Goal: Task Accomplishment & Management: Manage account settings

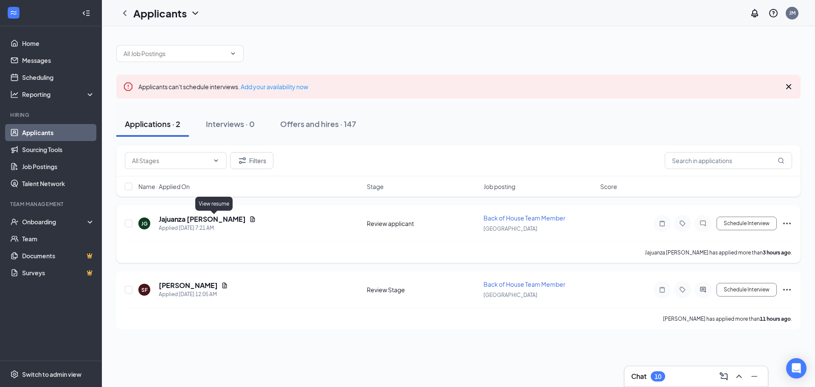
click at [249, 222] on icon "Document" at bounding box center [252, 219] width 7 height 7
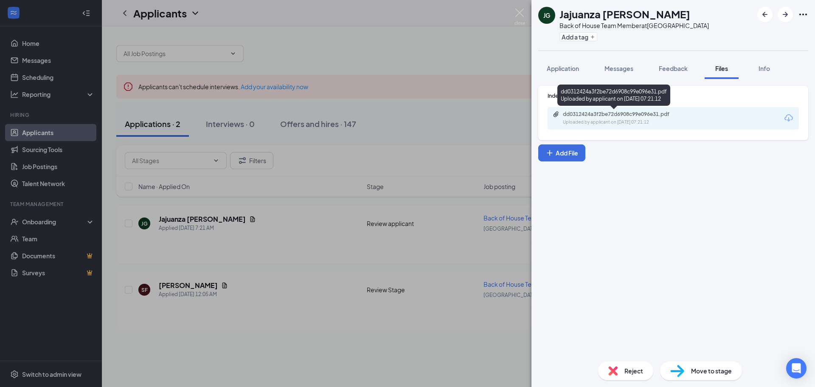
click at [605, 114] on div "dd0312424a3f2be72d6908c99e096e31.pdf" at bounding box center [622, 114] width 119 height 7
click at [634, 373] on span "Reject" at bounding box center [633, 370] width 19 height 9
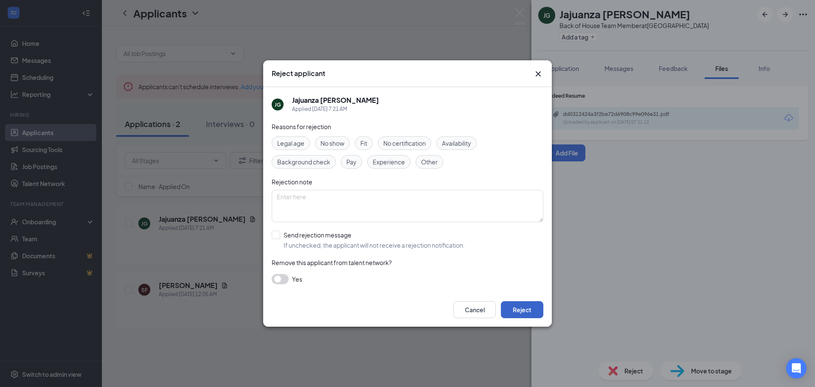
click at [515, 309] on button "Reject" at bounding box center [522, 309] width 42 height 17
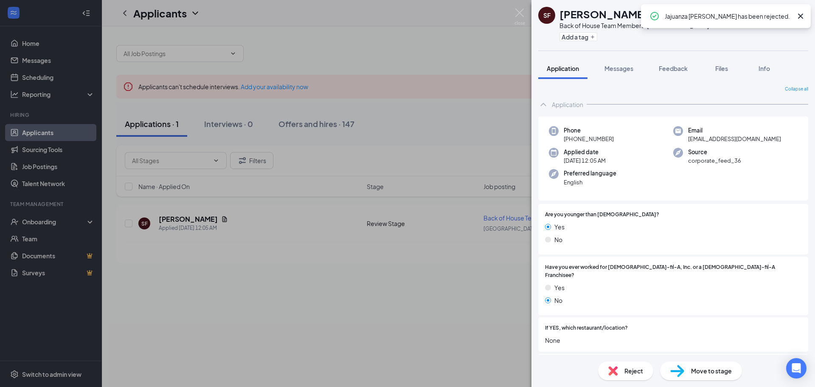
click at [205, 223] on div "SF [PERSON_NAME] Back of House Team Member at [GEOGRAPHIC_DATA] Add a tag Appli…" at bounding box center [407, 193] width 815 height 387
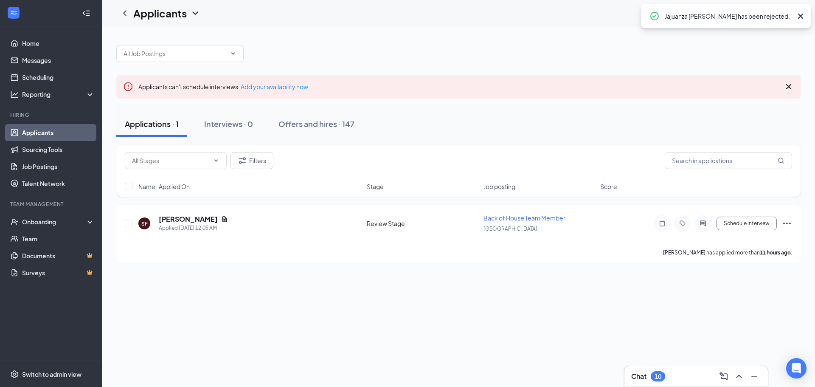
click at [205, 223] on div "[PERSON_NAME]" at bounding box center [193, 218] width 69 height 9
click at [221, 222] on icon "Document" at bounding box center [224, 219] width 7 height 7
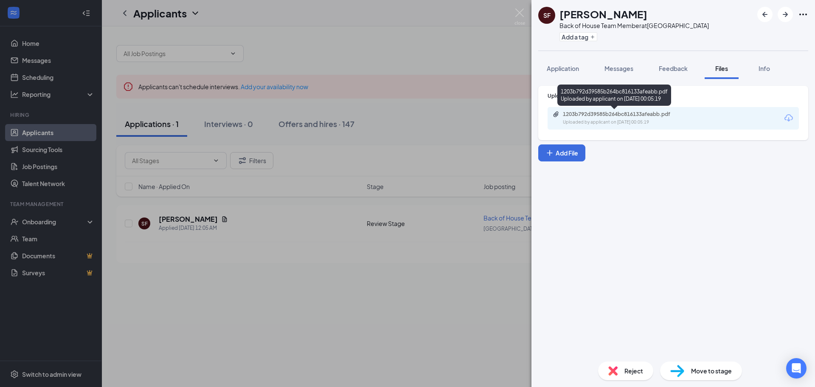
click at [630, 121] on div "Uploaded by applicant on [DATE] 00:05:19" at bounding box center [626, 122] width 127 height 7
click at [274, 303] on div "SF [PERSON_NAME] Back of House Team Member at [GEOGRAPHIC_DATA] Add a tag Appli…" at bounding box center [407, 193] width 815 height 387
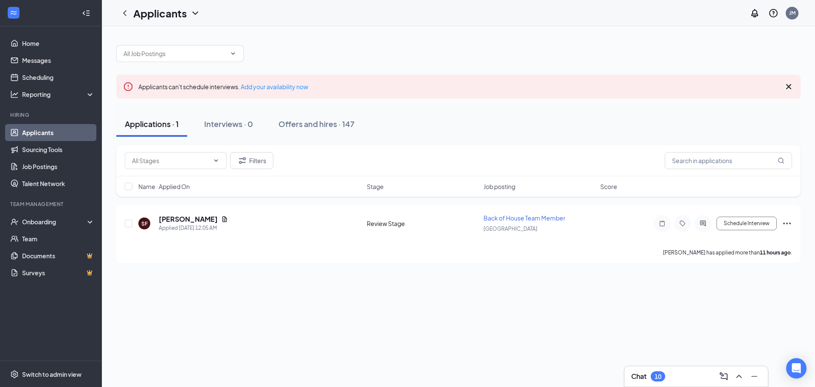
click at [247, 325] on div "Applicants can't schedule interviews. Add your availability now Applications · …" at bounding box center [458, 206] width 713 height 360
